Goal: Entertainment & Leisure: Consume media (video, audio)

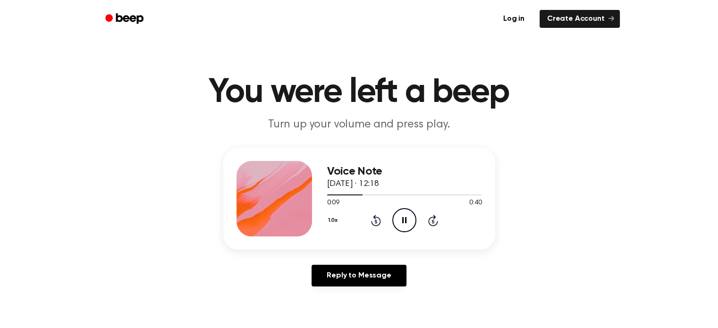
drag, startPoint x: 358, startPoint y: 196, endPoint x: 319, endPoint y: 198, distance: 39.2
click at [319, 198] on div "Voice Note [DATE] · 12:18 0:09 0:40 Your browser does not support the [object O…" at bounding box center [359, 199] width 272 height 102
drag, startPoint x: 334, startPoint y: 198, endPoint x: 323, endPoint y: 197, distance: 11.3
click at [323, 197] on div "Voice Note 19 September 2025 · 12:18 0:10 0:40 Your browser does not support th…" at bounding box center [359, 199] width 272 height 102
drag, startPoint x: 366, startPoint y: 194, endPoint x: 338, endPoint y: 197, distance: 28.0
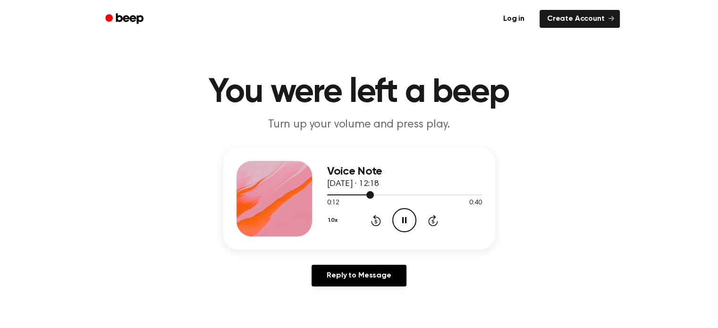
click at [338, 197] on div at bounding box center [404, 195] width 155 height 8
click at [329, 196] on div at bounding box center [404, 195] width 155 height 8
click at [406, 223] on icon "Play Audio" at bounding box center [404, 220] width 24 height 24
click at [406, 224] on icon "Play Audio" at bounding box center [404, 220] width 24 height 24
click at [360, 197] on div at bounding box center [404, 195] width 155 height 8
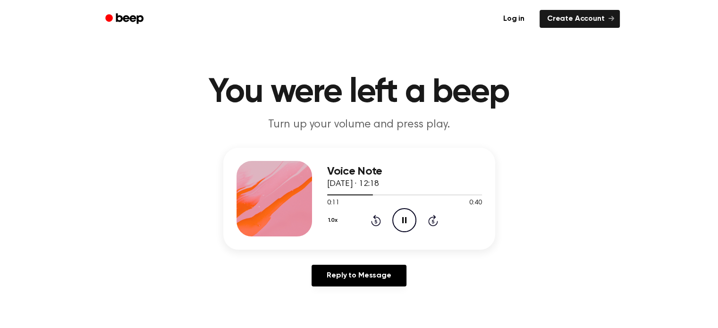
click at [405, 219] on icon at bounding box center [404, 220] width 4 height 6
click at [404, 217] on icon "Play Audio" at bounding box center [404, 220] width 24 height 24
click at [402, 217] on icon "Play Audio" at bounding box center [404, 220] width 24 height 24
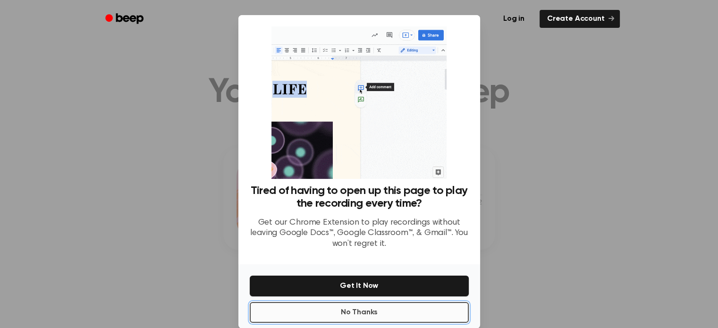
click at [383, 316] on button "No Thanks" at bounding box center [359, 312] width 219 height 21
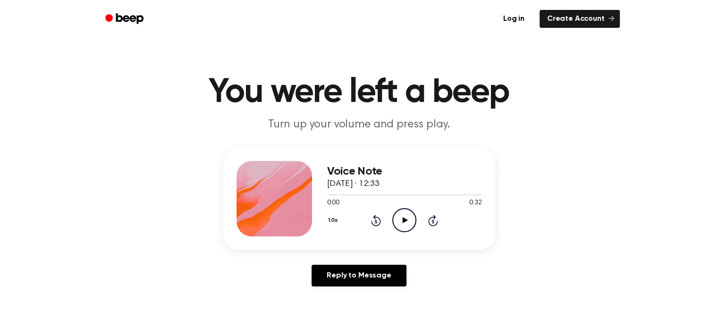
click at [411, 213] on icon "Play Audio" at bounding box center [404, 220] width 24 height 24
click at [411, 213] on icon "Pause Audio" at bounding box center [404, 220] width 24 height 24
click at [411, 213] on icon "Play Audio" at bounding box center [404, 220] width 24 height 24
drag, startPoint x: 361, startPoint y: 197, endPoint x: 326, endPoint y: 201, distance: 35.6
click at [326, 201] on div "Voice Note 19 September 2025 · 12:33 0:10 0:32 Your browser does not support th…" at bounding box center [359, 199] width 272 height 102
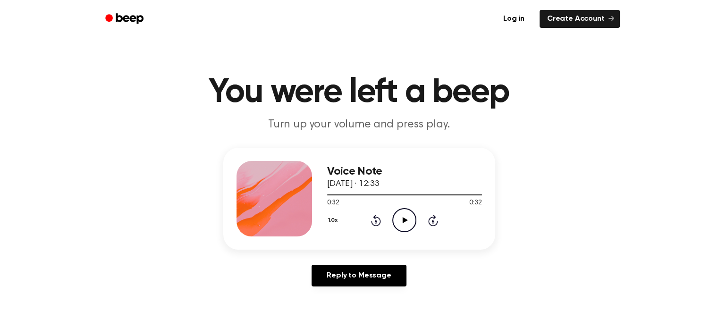
click at [404, 218] on icon at bounding box center [405, 220] width 5 height 6
click at [404, 218] on icon "Pause Audio" at bounding box center [404, 220] width 24 height 24
click at [398, 220] on icon "Play Audio" at bounding box center [404, 220] width 24 height 24
click at [403, 220] on icon at bounding box center [404, 220] width 4 height 6
click at [436, 62] on main "You were left a beep Turn up your volume and press play. Voice Note [DATE] · 12…" at bounding box center [359, 291] width 718 height 582
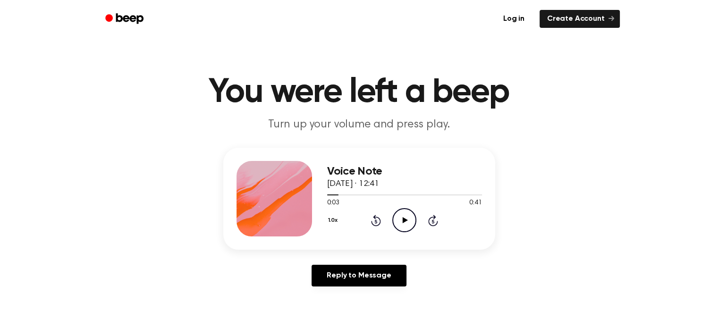
click at [410, 222] on icon "Play Audio" at bounding box center [404, 220] width 24 height 24
click at [328, 196] on div at bounding box center [404, 195] width 155 height 8
click at [394, 224] on icon "Pause Audio" at bounding box center [404, 220] width 24 height 24
click at [398, 223] on icon "Play Audio" at bounding box center [404, 220] width 24 height 24
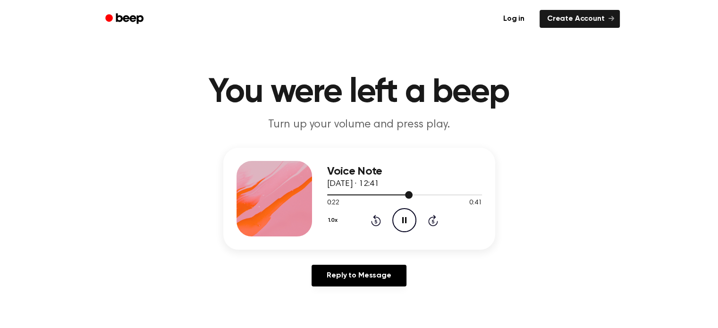
click at [391, 194] on div at bounding box center [370, 194] width 86 height 1
click at [364, 194] on div at bounding box center [404, 195] width 155 height 8
click at [410, 226] on icon "Play Audio" at bounding box center [404, 220] width 24 height 24
click at [399, 215] on icon "Pause Audio" at bounding box center [404, 220] width 24 height 24
click at [335, 195] on div at bounding box center [404, 195] width 155 height 8
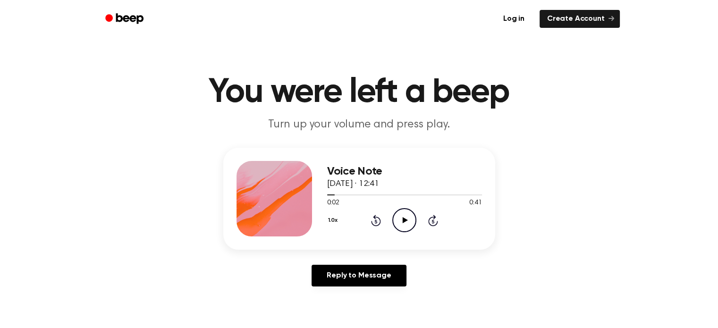
click at [408, 215] on icon "Play Audio" at bounding box center [404, 220] width 24 height 24
click at [408, 215] on icon "Pause Audio" at bounding box center [404, 220] width 24 height 24
click at [400, 218] on icon "Play Audio" at bounding box center [404, 220] width 24 height 24
click at [400, 218] on icon "Pause Audio" at bounding box center [404, 220] width 24 height 24
